Goal: Task Accomplishment & Management: Use online tool/utility

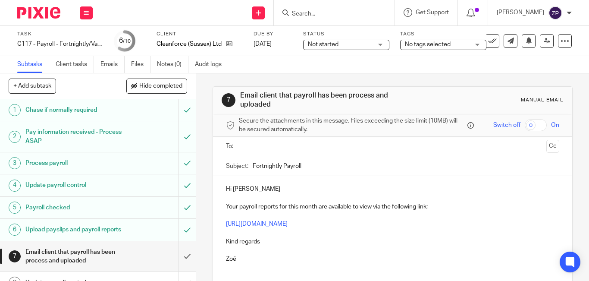
click at [245, 149] on input "text" at bounding box center [392, 147] width 301 height 10
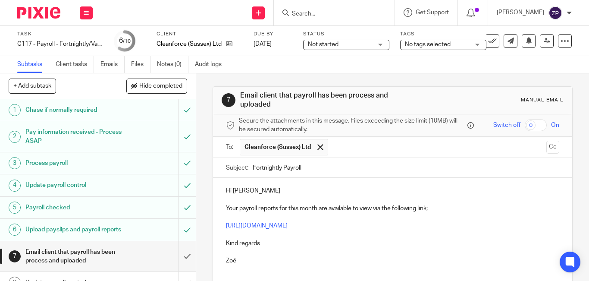
click at [306, 206] on p "Your payroll reports for this month are available to view via the following lin…" at bounding box center [393, 208] width 334 height 9
click at [270, 189] on p "Hi Wendy" at bounding box center [393, 190] width 334 height 9
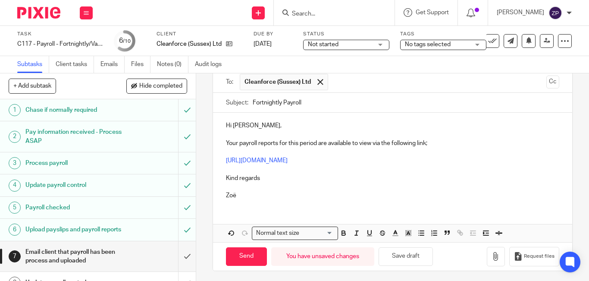
scroll to position [68, 0]
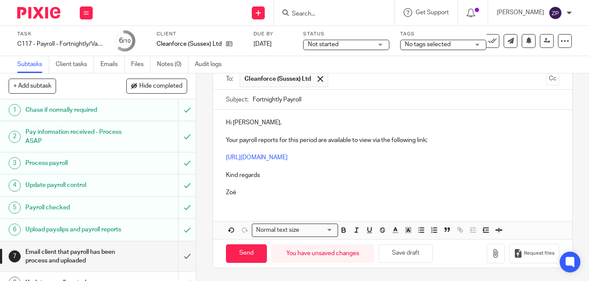
drag, startPoint x: 268, startPoint y: 176, endPoint x: 258, endPoint y: 176, distance: 9.9
click at [258, 176] on p "Kind regards" at bounding box center [393, 175] width 334 height 9
click at [247, 249] on input "Send" at bounding box center [246, 253] width 41 height 19
type input "Sent"
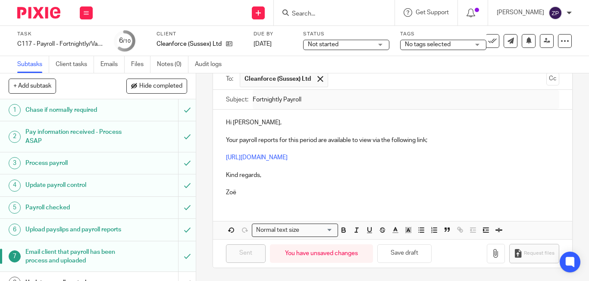
scroll to position [66, 0]
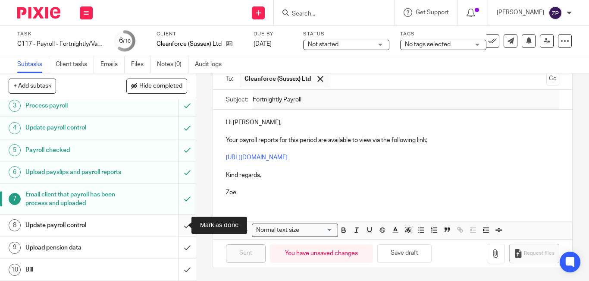
click at [181, 226] on input "submit" at bounding box center [98, 225] width 196 height 22
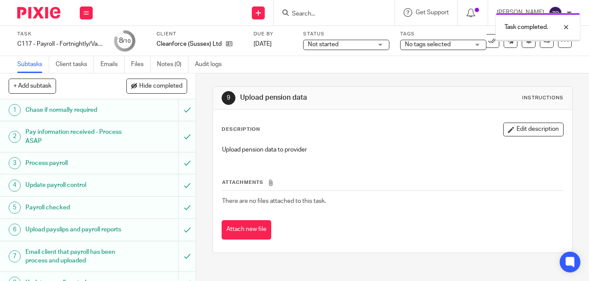
click at [434, 44] on span "No tags selected" at bounding box center [428, 44] width 46 height 6
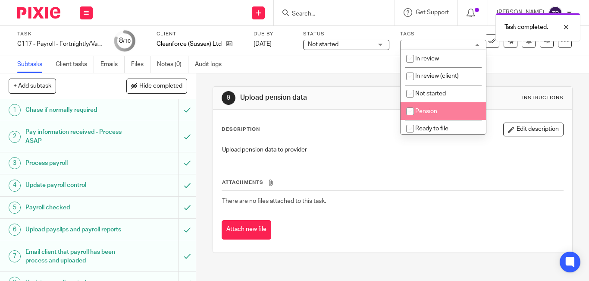
click at [428, 108] on span "Pension" at bounding box center [427, 111] width 22 height 6
checkbox input "true"
click at [49, 6] on div at bounding box center [35, 12] width 71 height 25
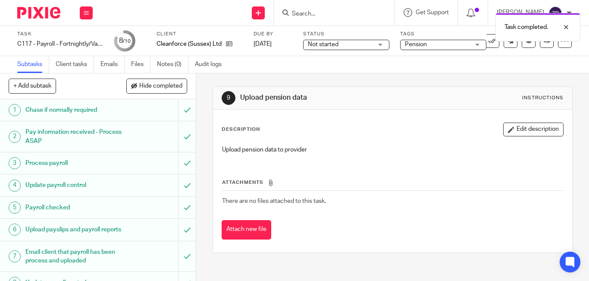
click at [34, 17] on img at bounding box center [38, 13] width 43 height 12
